Goal: Check status: Check status

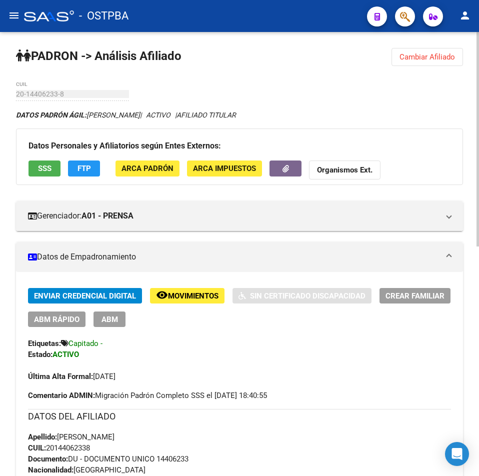
click at [420, 58] on span "Cambiar Afiliado" at bounding box center [428, 57] width 56 height 9
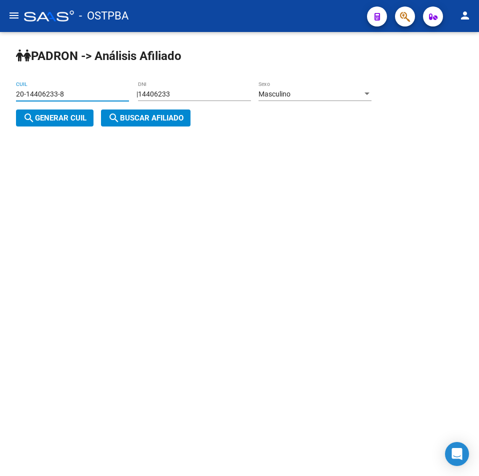
drag, startPoint x: 99, startPoint y: 96, endPoint x: -128, endPoint y: 104, distance: 226.7
click at [0, 104] on html "menu - OSTPBA person Firma Express Liquidación de Convenios TOTAL x Gerenciador…" at bounding box center [239, 238] width 479 height 476
paste input "20446100"
type input "20-20446100-8"
click at [126, 113] on button "search Buscar afiliado" at bounding box center [146, 118] width 90 height 17
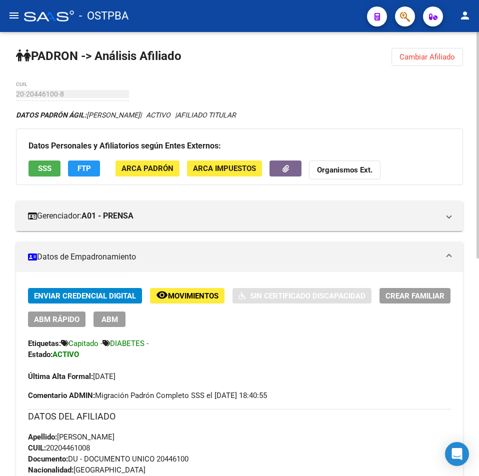
drag, startPoint x: 108, startPoint y: 453, endPoint x: 48, endPoint y: 447, distance: 60.3
copy span "20204461008"
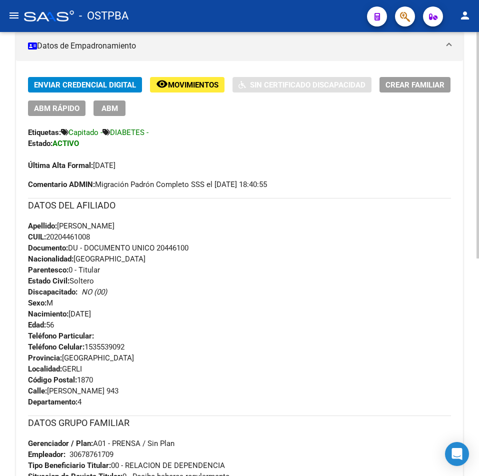
scroll to position [250, 0]
